Goal: Task Accomplishment & Management: Manage account settings

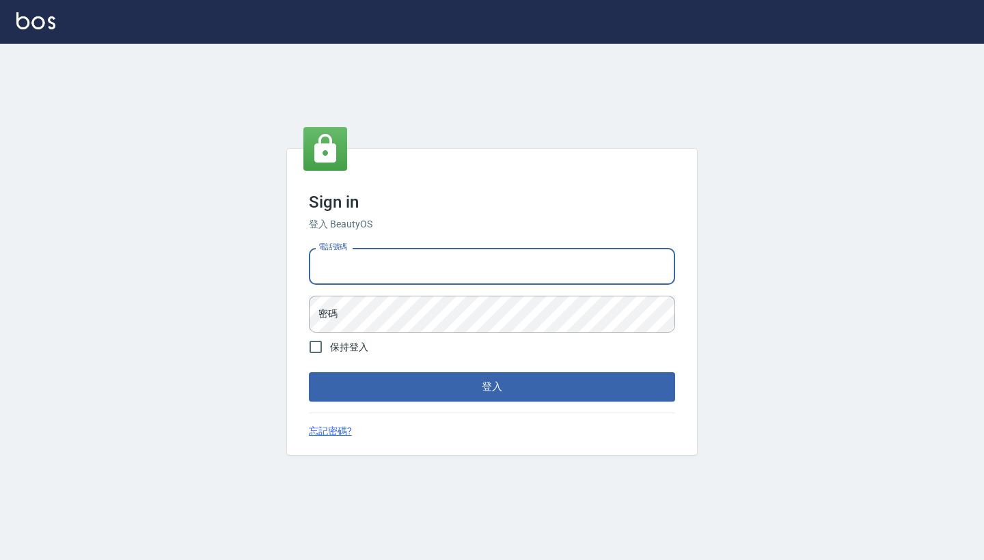
type input "0958513317"
click at [492, 387] on button "登入" at bounding box center [492, 387] width 366 height 29
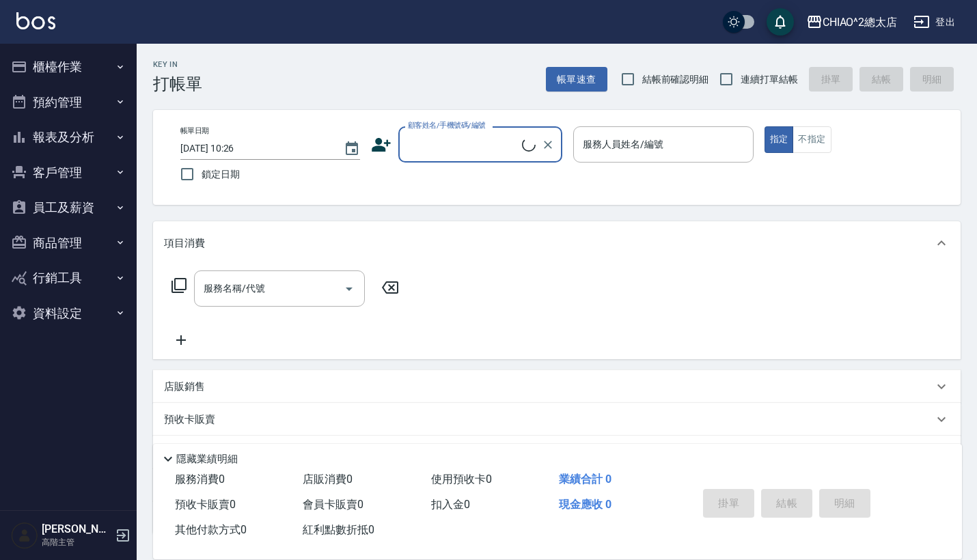
click at [81, 203] on button "員工及薪資" at bounding box center [68, 208] width 126 height 36
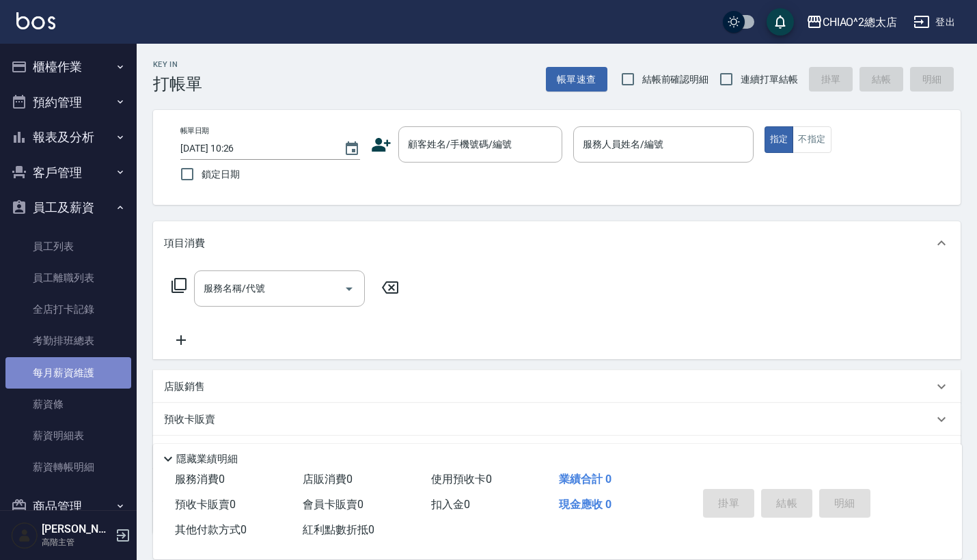
click at [83, 368] on link "每月薪資維護" at bounding box center [68, 372] width 126 height 31
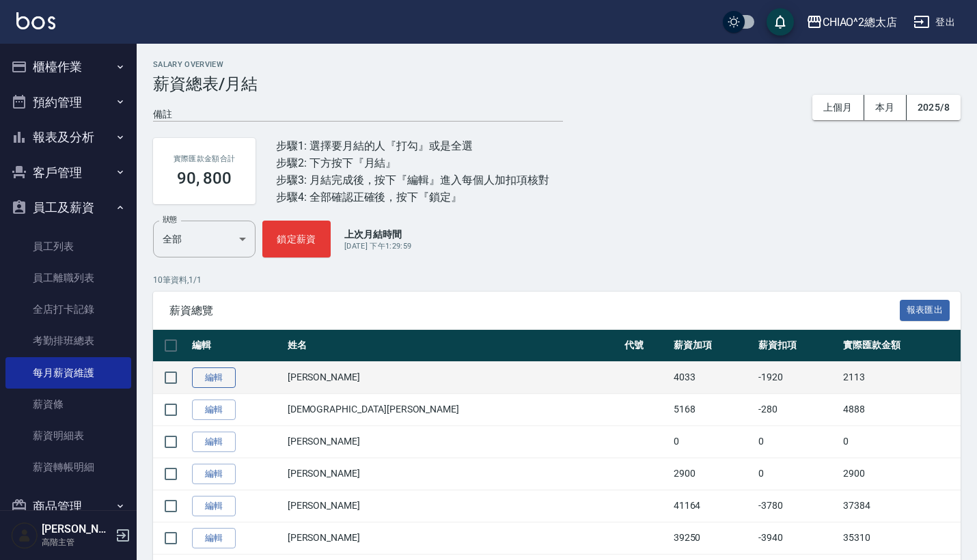
click at [222, 381] on link "編輯" at bounding box center [214, 378] width 44 height 21
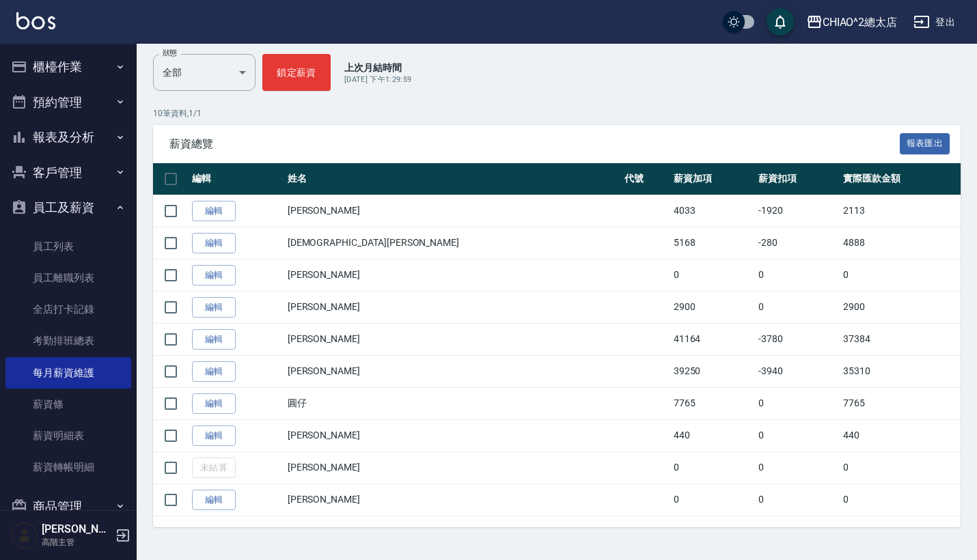
scroll to position [166, 0]
